Goal: Information Seeking & Learning: Check status

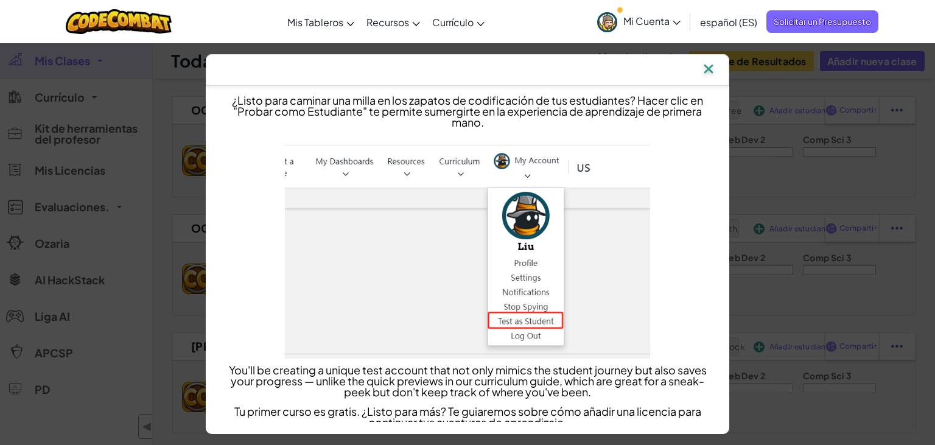
click at [708, 65] on img at bounding box center [709, 70] width 16 height 18
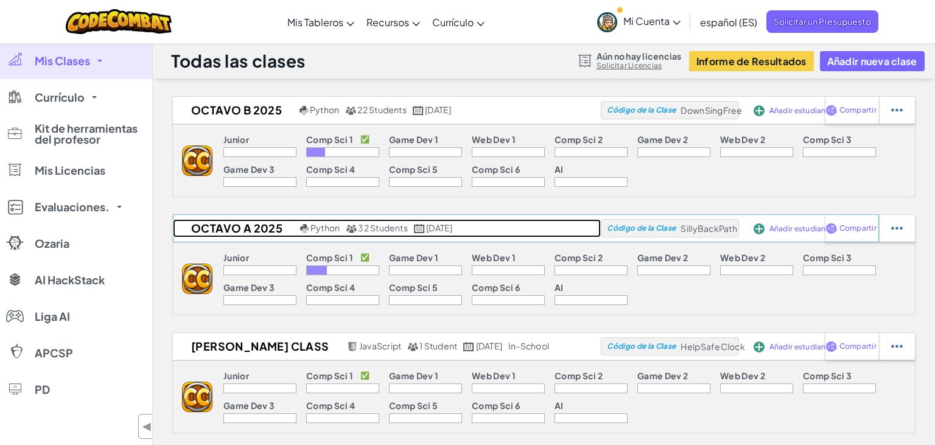
click at [268, 229] on h2 "Octavo A 2025" at bounding box center [235, 228] width 124 height 18
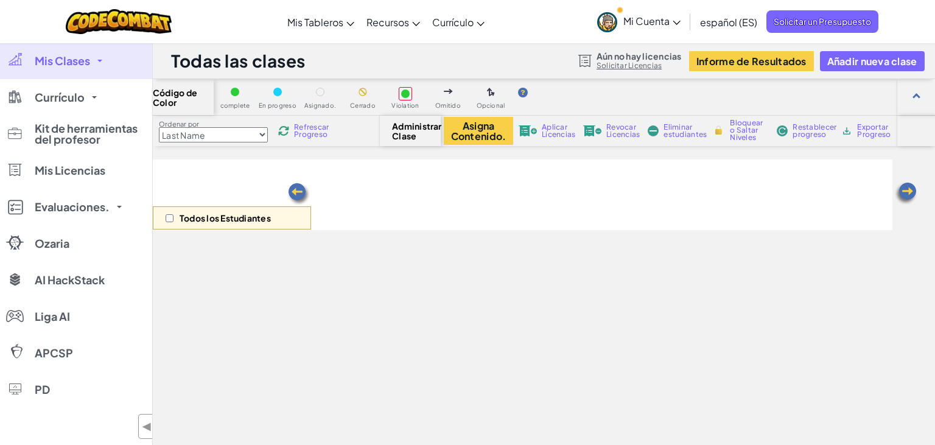
select select "560f1a9f22961295f9427742"
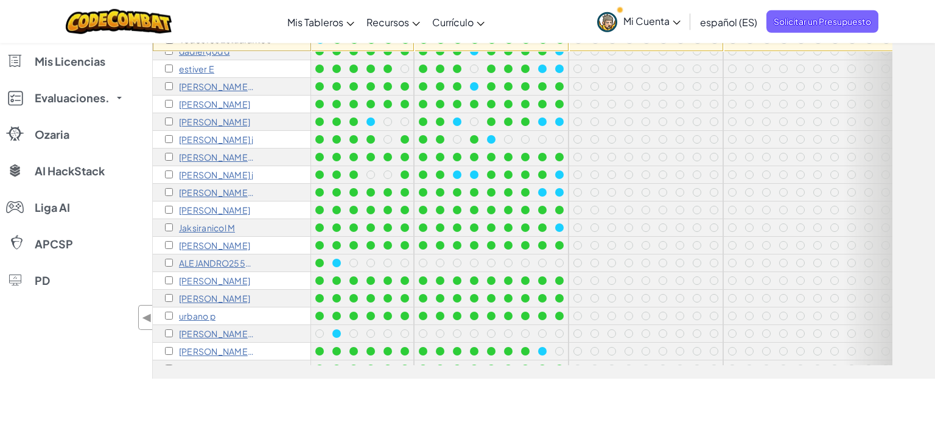
scroll to position [207, 0]
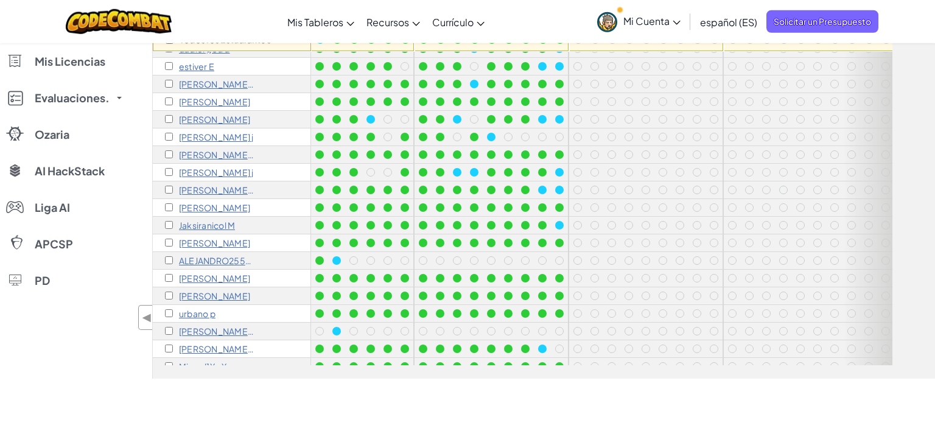
click at [226, 281] on p "[PERSON_NAME]" at bounding box center [214, 278] width 71 height 10
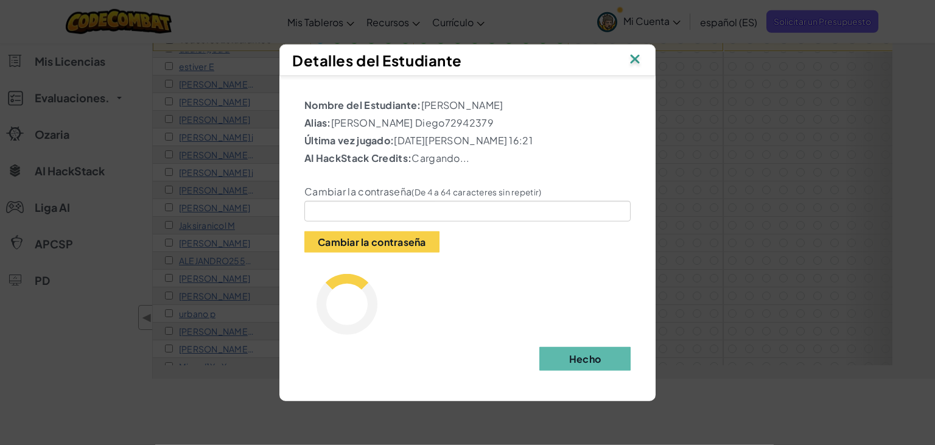
click at [225, 278] on div "Detalles del Estudiante Nombre del Estudiante: [PERSON_NAME]: [PERSON_NAME] Die…" at bounding box center [467, 222] width 935 height 445
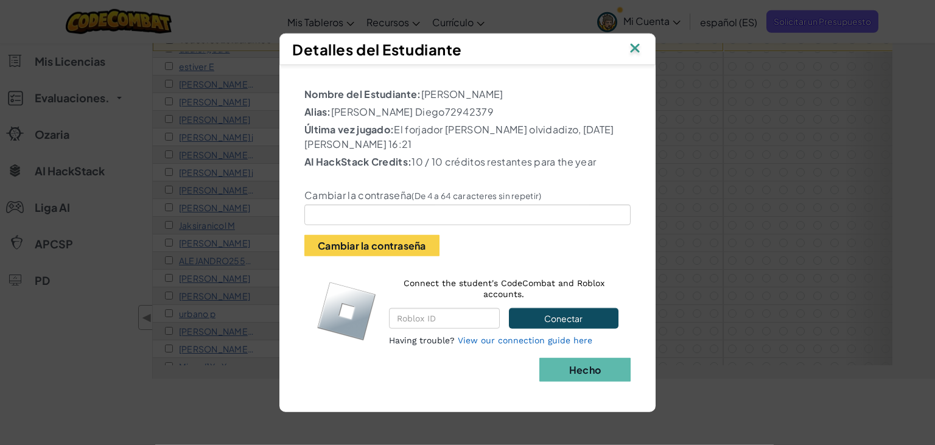
click at [639, 56] on img at bounding box center [635, 49] width 16 height 18
